Goal: Find specific page/section: Find specific page/section

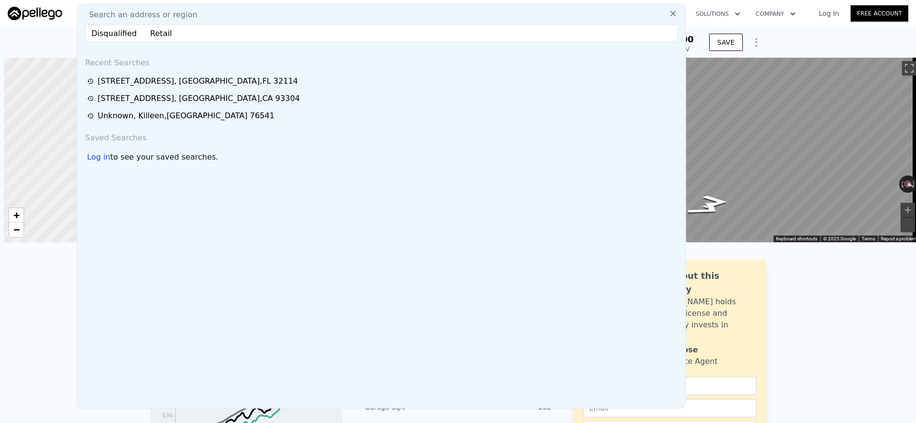
scroll to position [0, 4]
click at [131, 33] on input "Disqualified Retail" at bounding box center [381, 33] width 593 height 17
paste input "text"
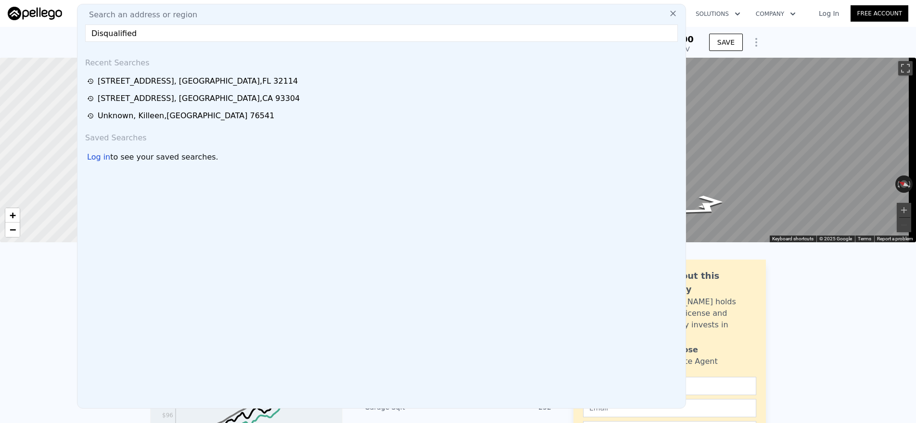
click at [147, 22] on div "Search an address or region Disqualified Recent Searches [STREET_ADDRESS] [STRE…" at bounding box center [381, 206] width 609 height 405
click at [143, 33] on input "Disqualified" at bounding box center [381, 33] width 593 height 17
paste input "[STREET_ADDRESS]"
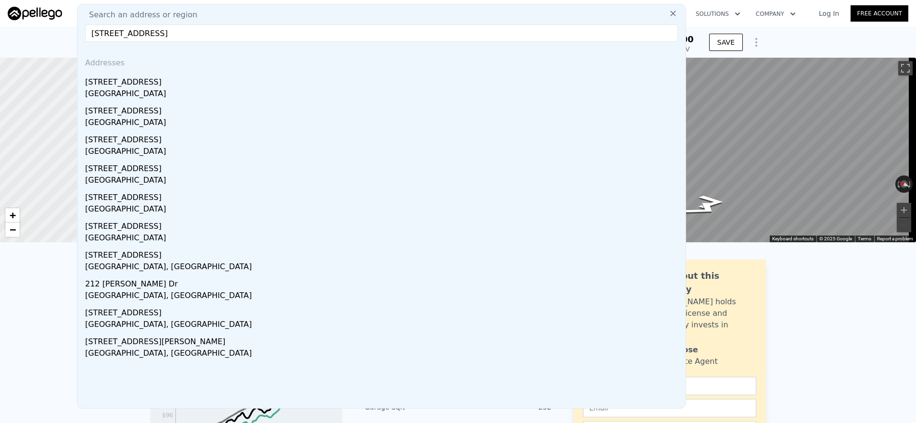
type input "[STREET_ADDRESS]"
click at [137, 83] on div "[STREET_ADDRESS]" at bounding box center [383, 80] width 596 height 15
